Goal: Task Accomplishment & Management: Manage account settings

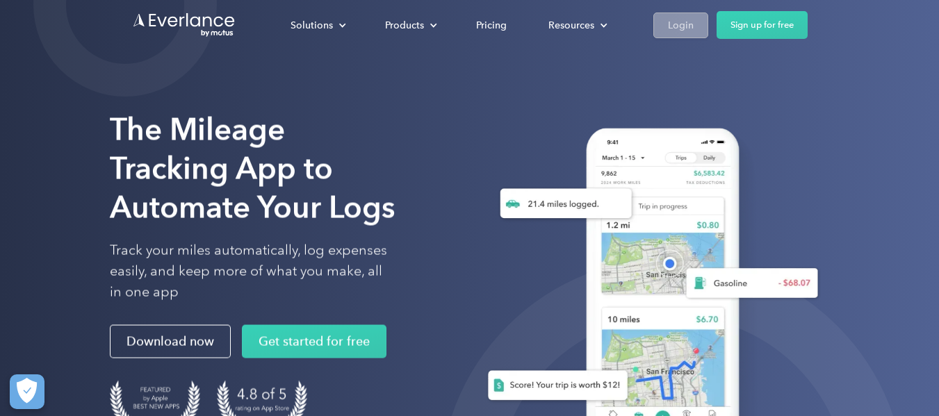
click at [678, 25] on div "Login" at bounding box center [681, 25] width 26 height 17
